Goal: Check status

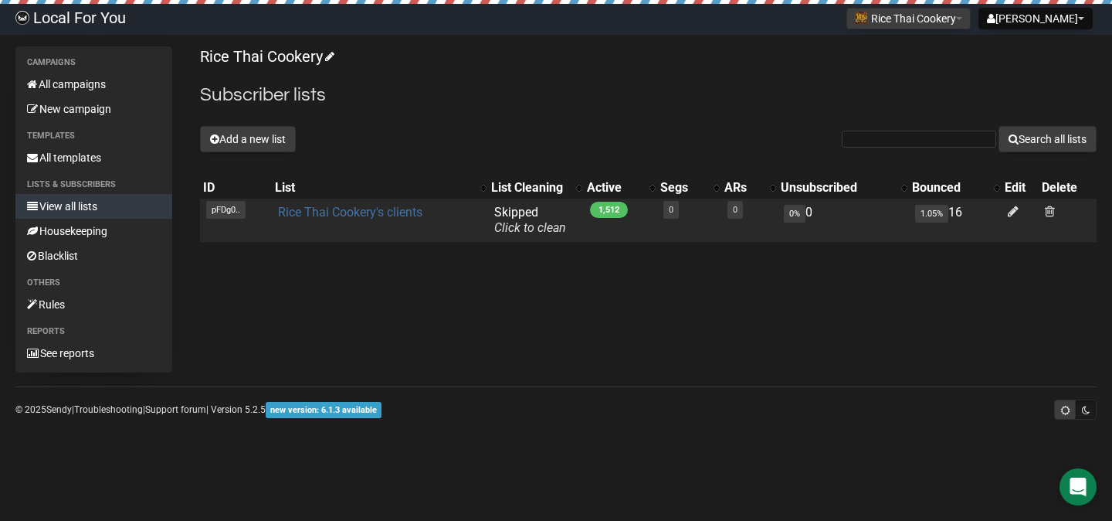
click at [342, 210] on link "Rice Thai Cookery's clients" at bounding box center [350, 212] width 144 height 15
click at [673, 209] on link "0" at bounding box center [671, 210] width 5 height 10
